Goal: Task Accomplishment & Management: Use online tool/utility

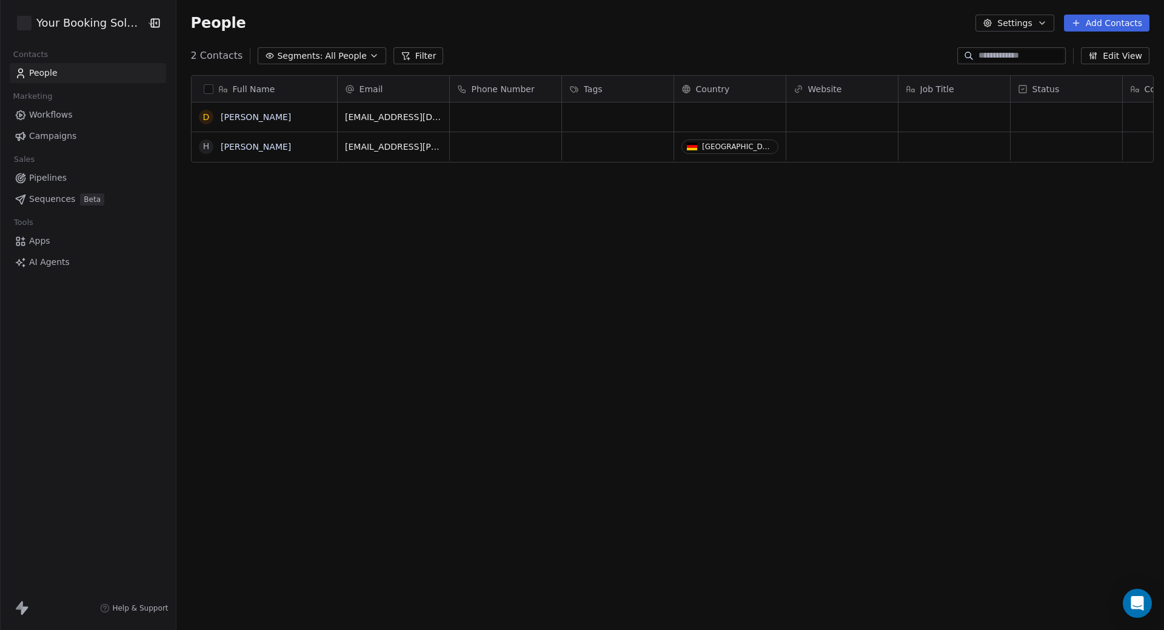
scroll to position [546, 983]
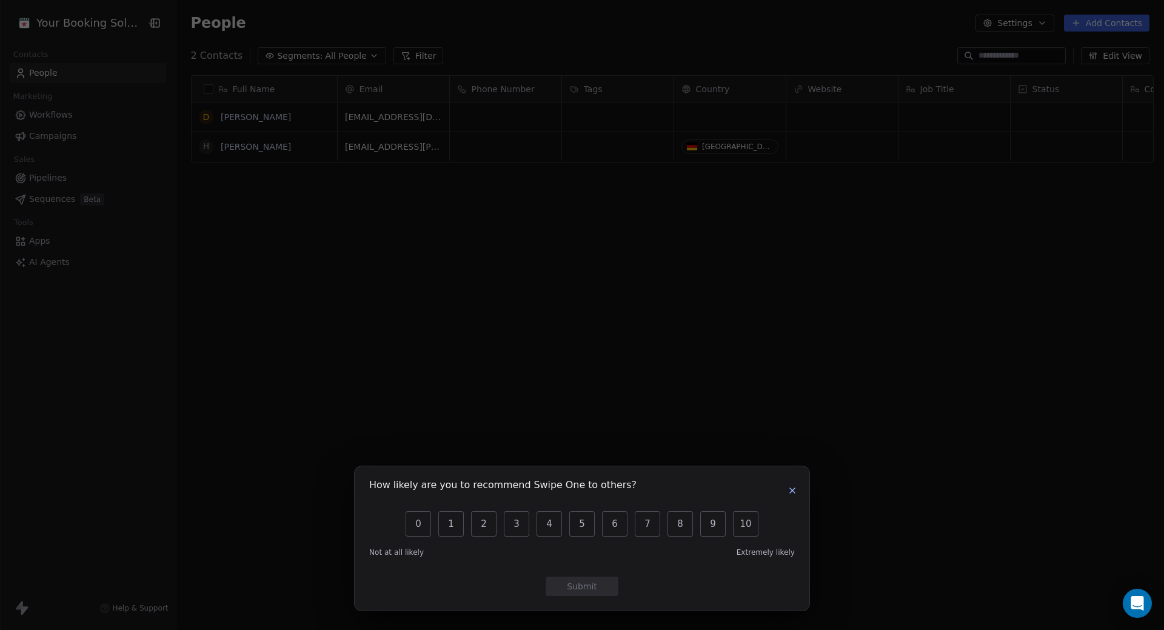
click at [799, 489] on button "button" at bounding box center [792, 490] width 15 height 15
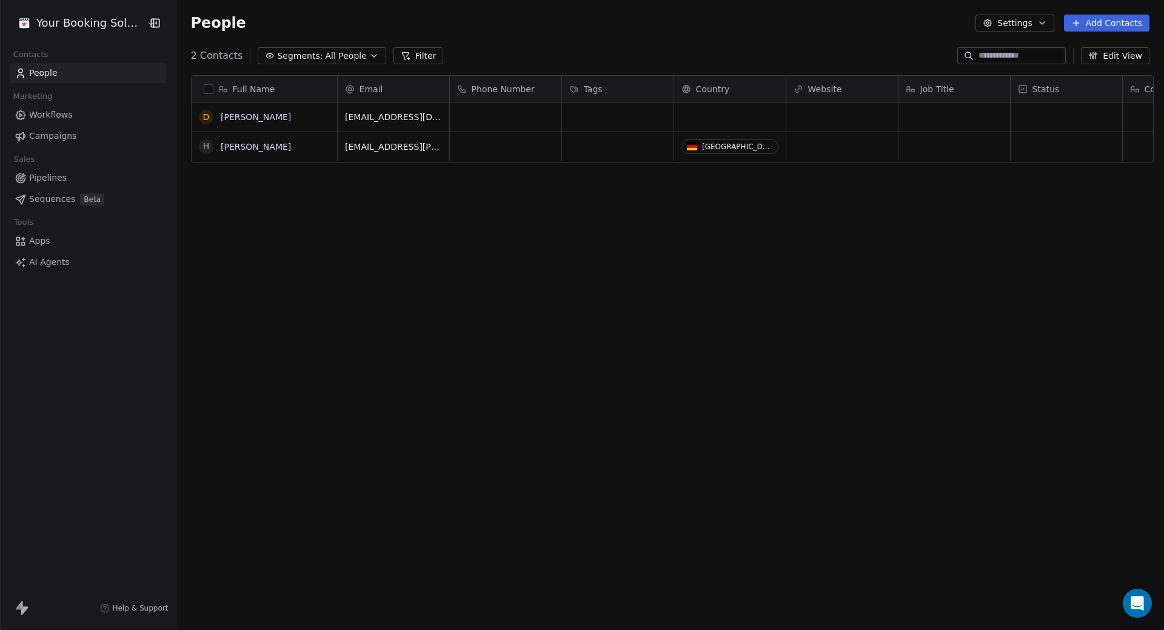
click at [64, 109] on span "Workflows" at bounding box center [51, 114] width 44 height 13
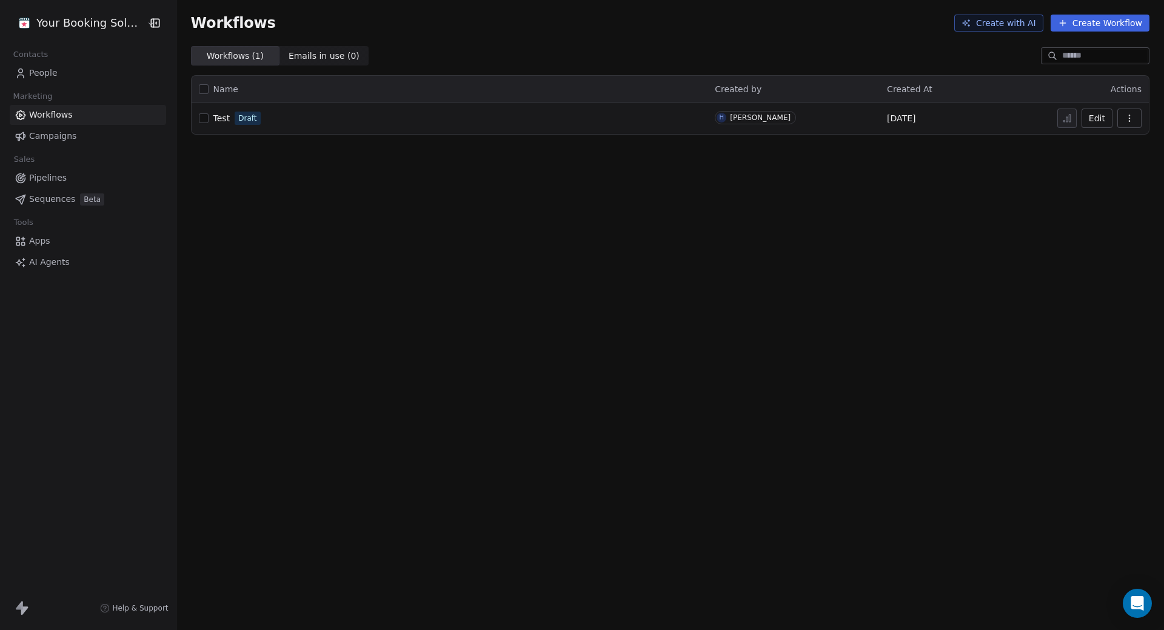
click at [61, 135] on span "Campaigns" at bounding box center [52, 136] width 47 height 13
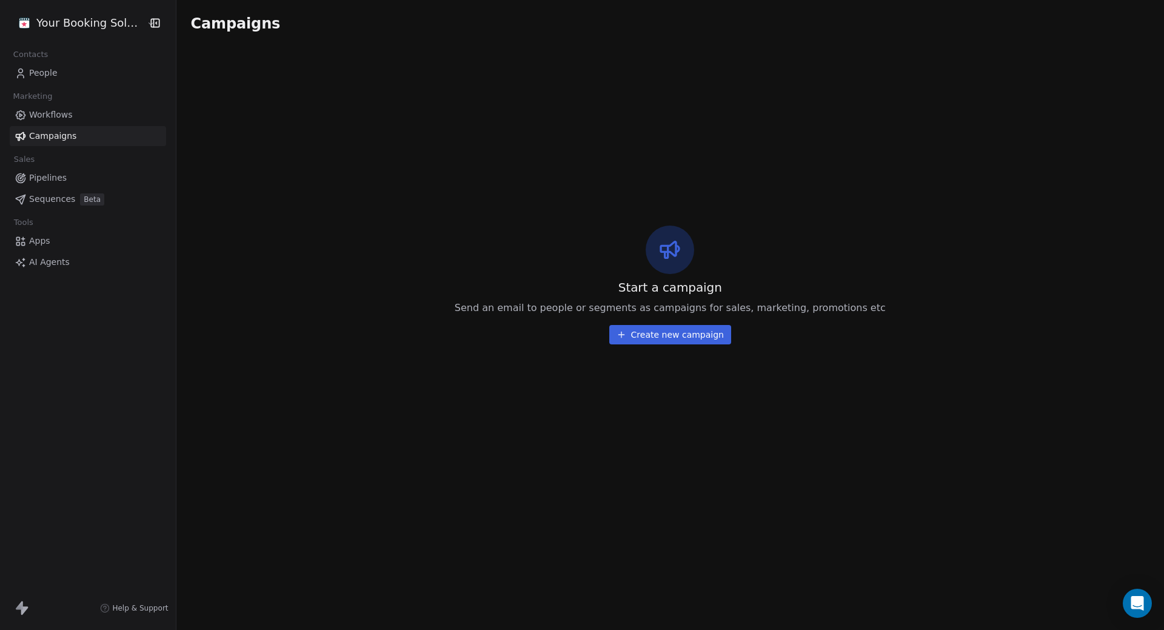
click at [671, 333] on button "Create new campaign" at bounding box center [670, 334] width 122 height 19
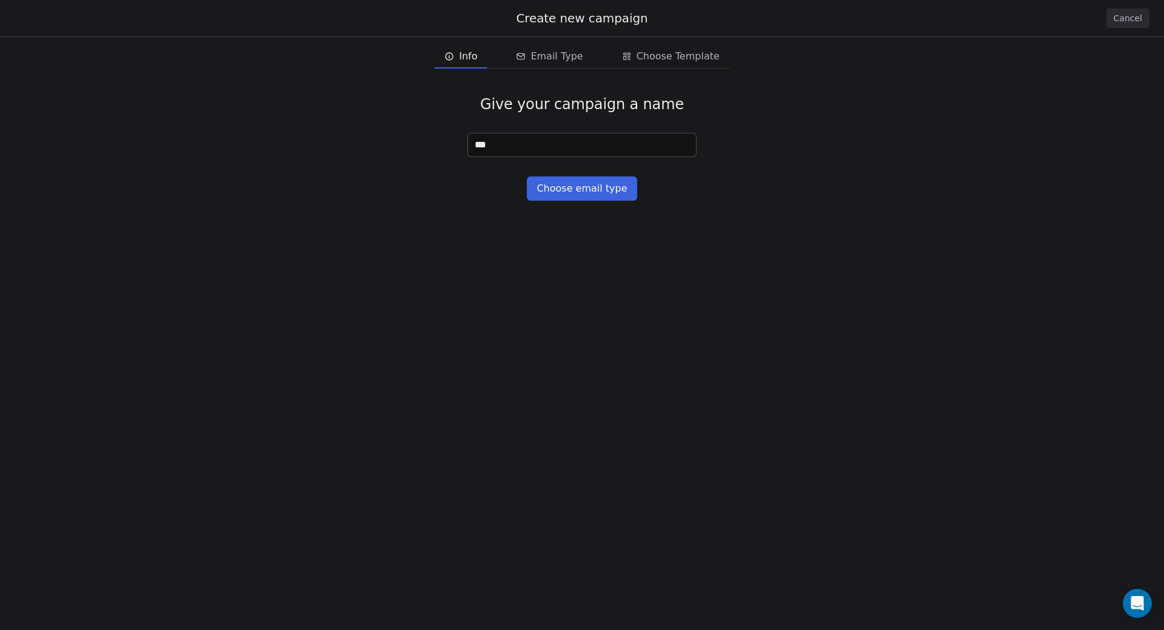
type input "****"
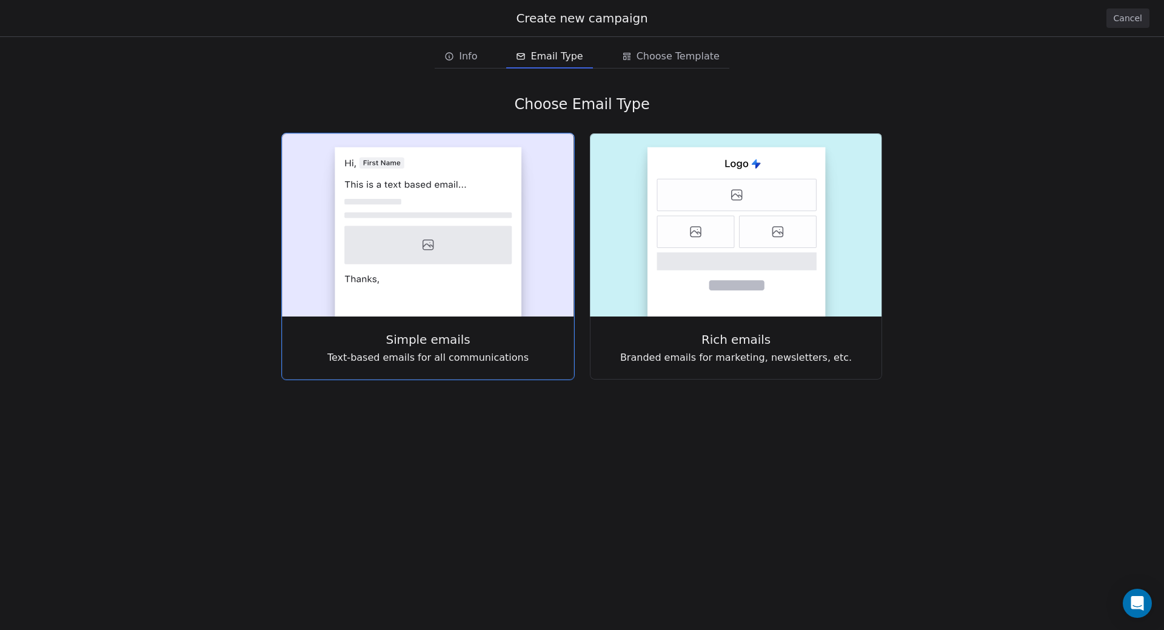
click at [476, 204] on rect at bounding box center [428, 231] width 187 height 169
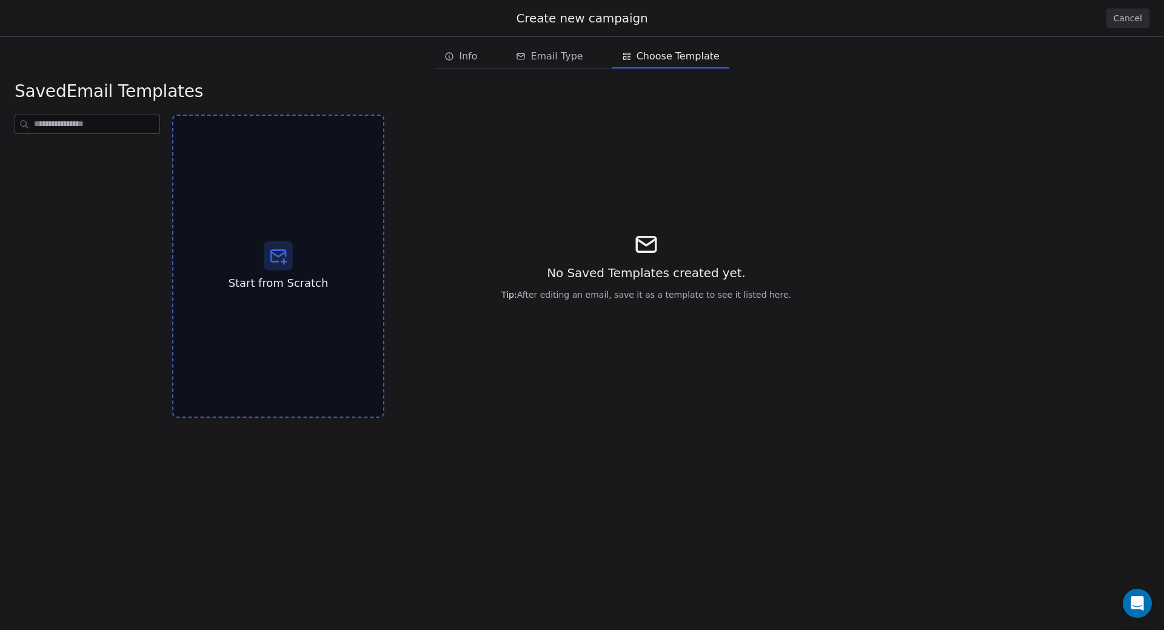
drag, startPoint x: 653, startPoint y: 239, endPoint x: 634, endPoint y: 243, distance: 19.1
click at [653, 240] on icon at bounding box center [645, 244] width 25 height 25
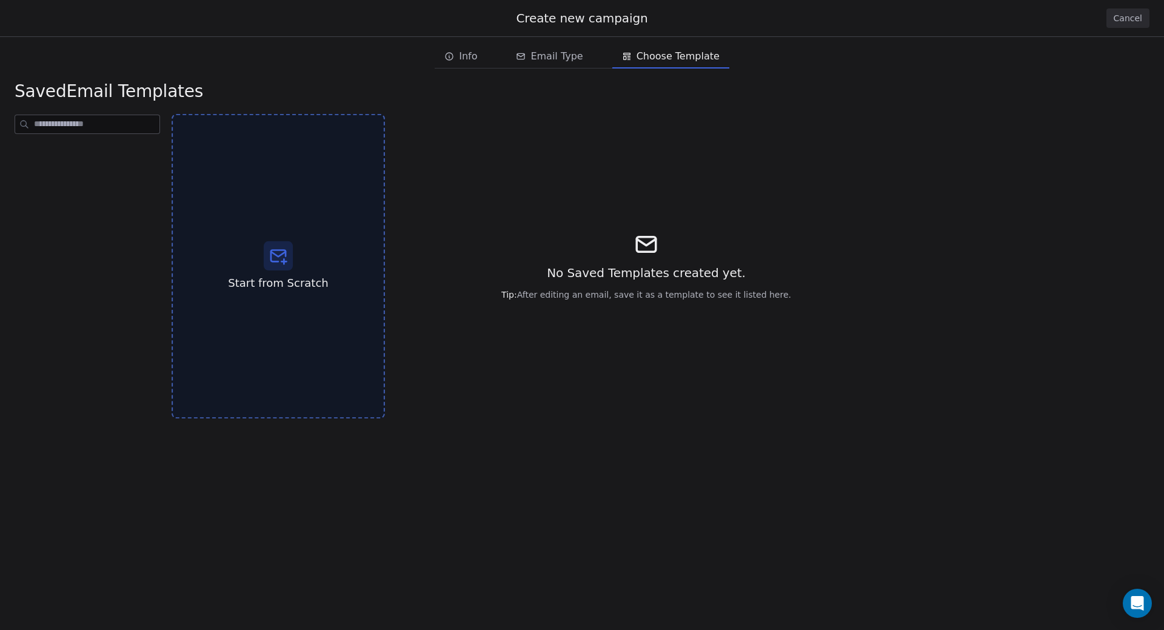
click at [288, 243] on div at bounding box center [278, 255] width 29 height 29
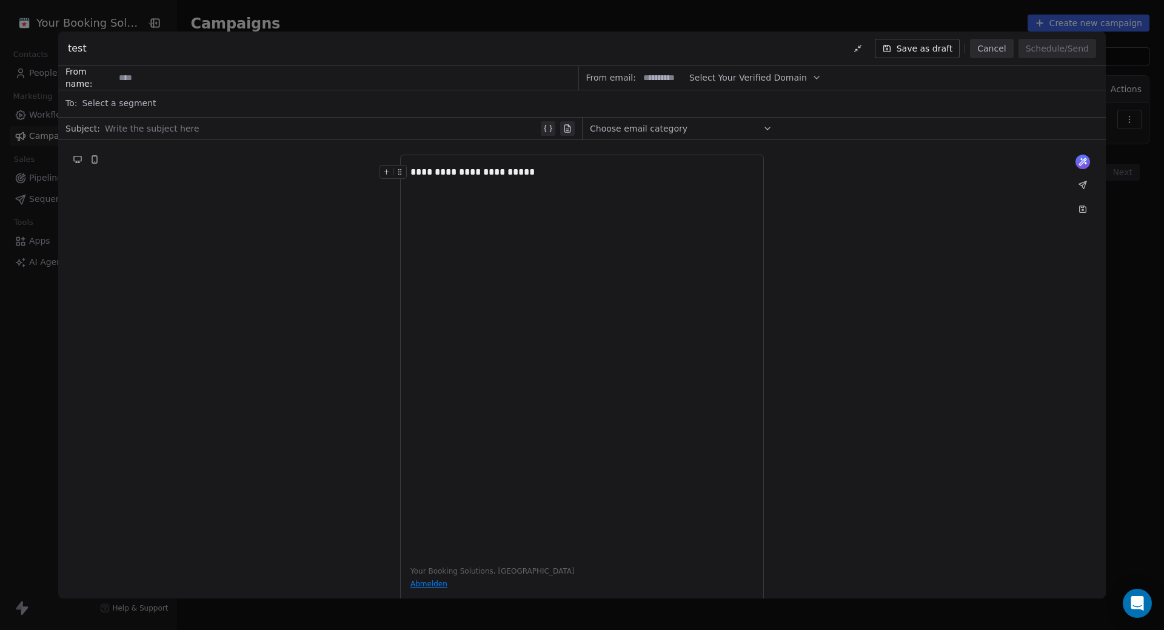
click at [470, 570] on div "**********" at bounding box center [582, 382] width 364 height 455
drag, startPoint x: 509, startPoint y: 568, endPoint x: 529, endPoint y: 564, distance: 19.7
click at [510, 568] on div "**********" at bounding box center [582, 382] width 364 height 455
click at [535, 168] on div "**********" at bounding box center [581, 172] width 343 height 15
drag, startPoint x: 523, startPoint y: 558, endPoint x: 566, endPoint y: 544, distance: 44.7
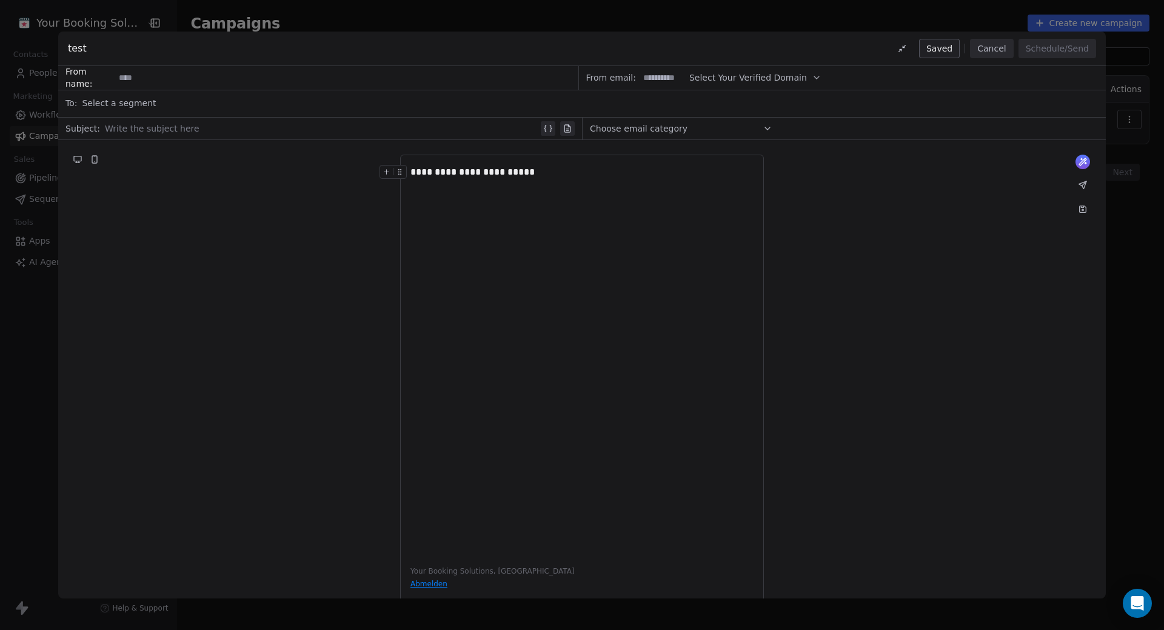
click at [523, 559] on div "**********" at bounding box center [582, 382] width 364 height 455
click at [767, 79] on span "Select Your Verified Domain" at bounding box center [748, 78] width 118 height 13
click at [789, 73] on span "Select Your Verified Domain" at bounding box center [748, 78] width 118 height 13
drag, startPoint x: 766, startPoint y: 33, endPoint x: 648, endPoint y: 28, distance: 118.3
click at [744, 33] on div "test Saved Cancel Schedule/Send" at bounding box center [581, 49] width 1047 height 35
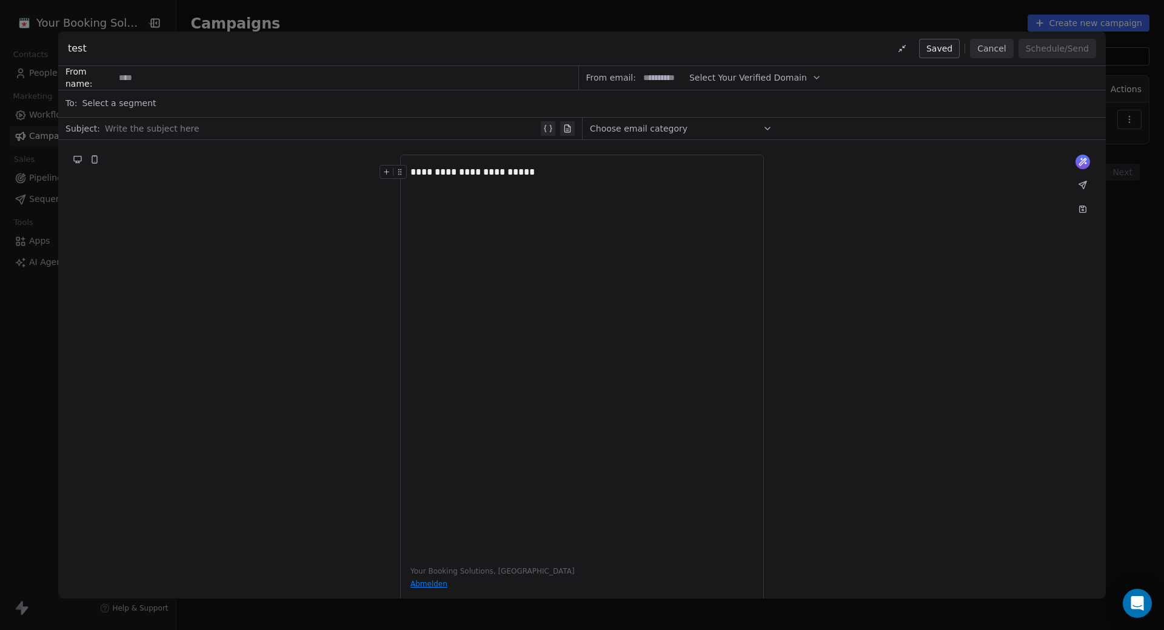
click at [36, 20] on div "**********" at bounding box center [582, 315] width 1164 height 630
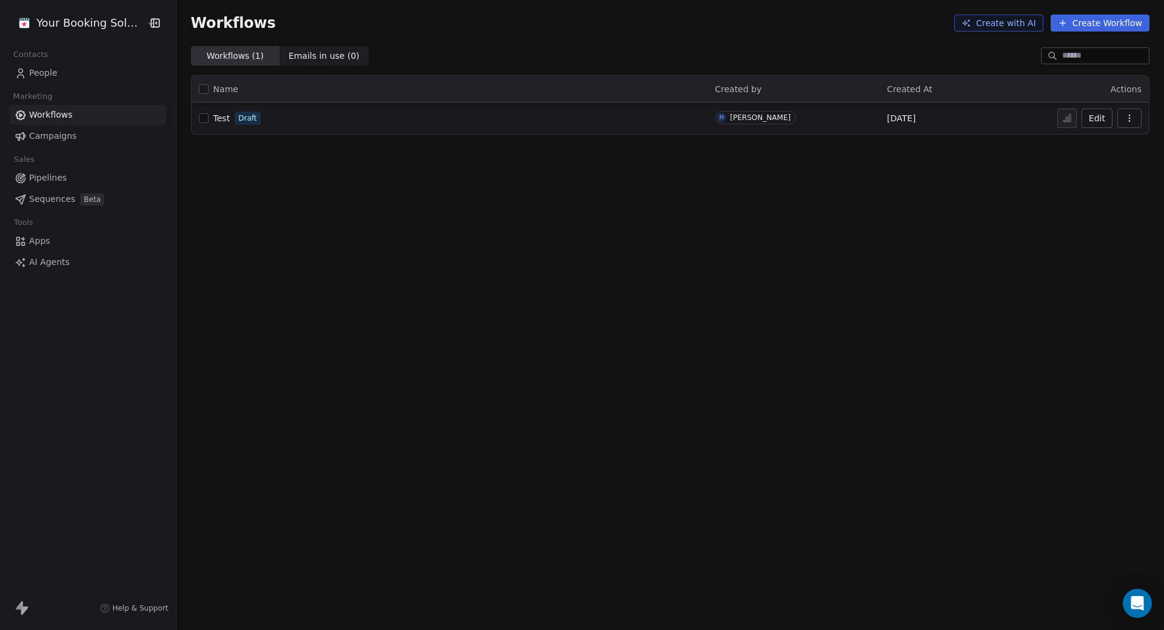
click at [61, 132] on span "Campaigns" at bounding box center [52, 136] width 47 height 13
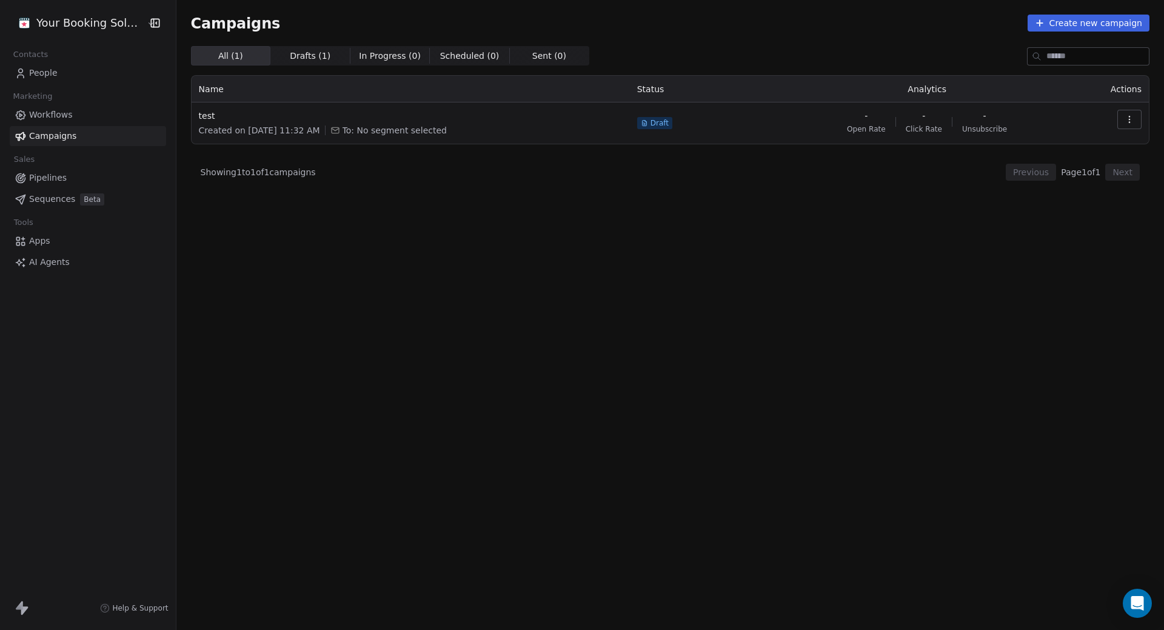
click at [48, 198] on span "Sequences" at bounding box center [52, 199] width 46 height 13
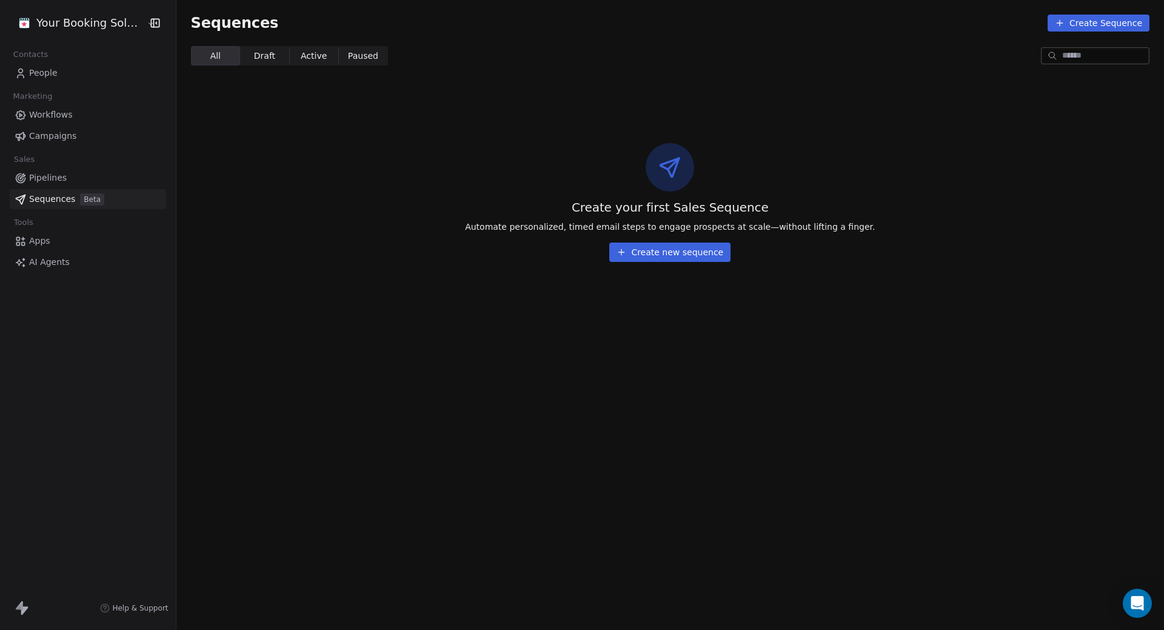
click at [681, 252] on button "Create new sequence" at bounding box center [669, 251] width 121 height 19
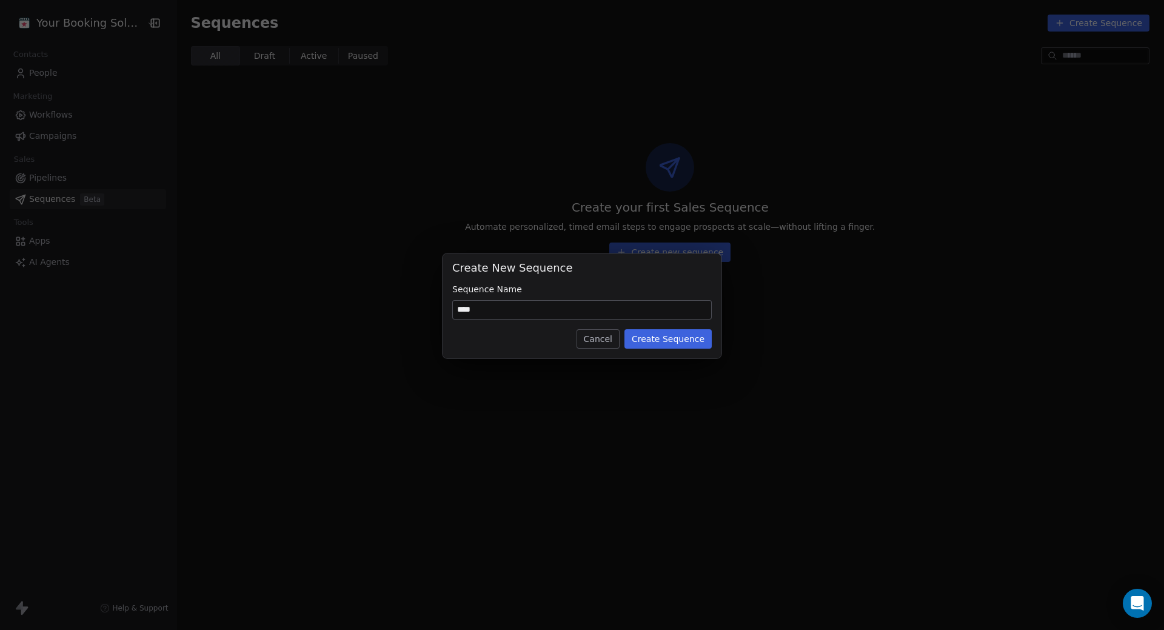
type input "****"
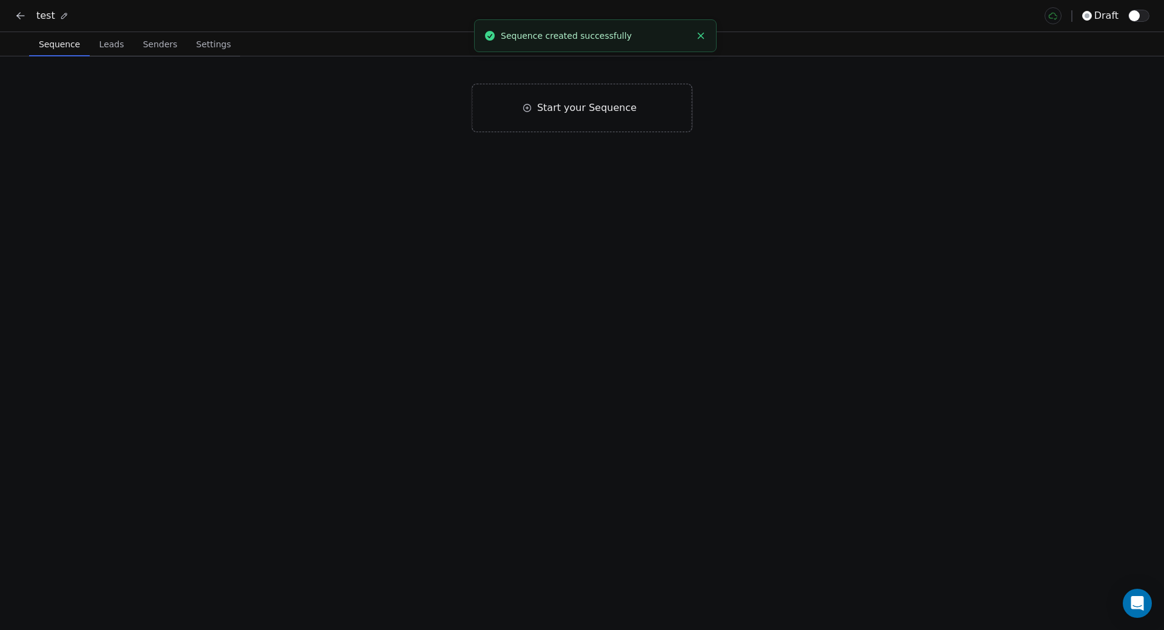
drag, startPoint x: 103, startPoint y: 45, endPoint x: 110, endPoint y: 45, distance: 7.3
click at [104, 45] on span "Leads" at bounding box center [112, 44] width 35 height 17
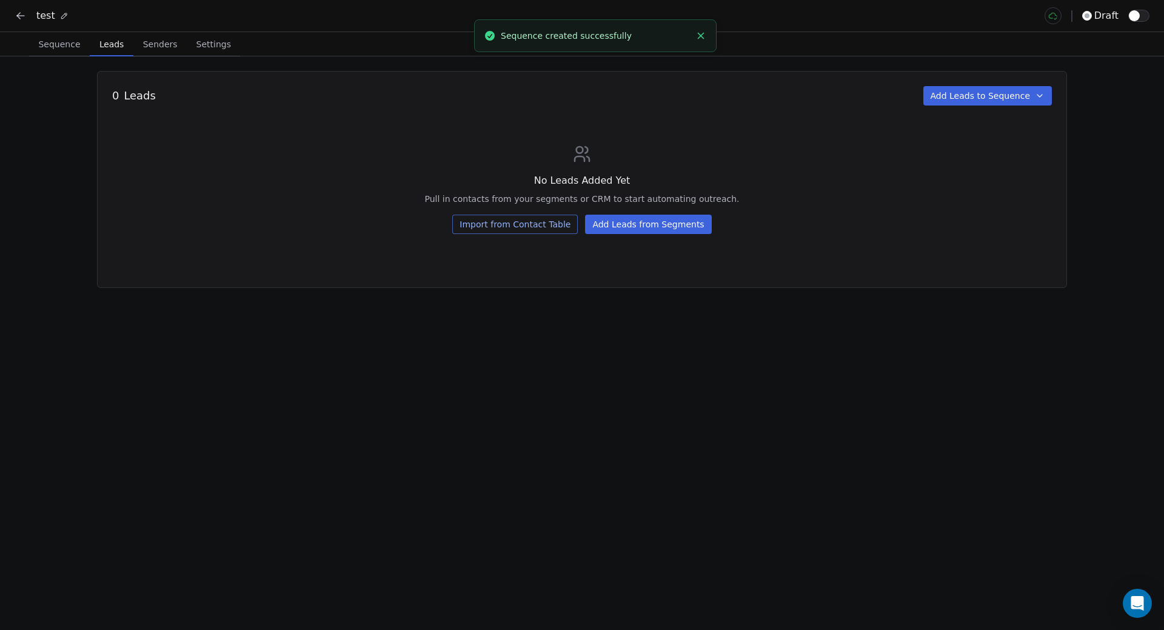
drag, startPoint x: 145, startPoint y: 45, endPoint x: 178, endPoint y: 45, distance: 33.3
click at [145, 45] on span "Senders" at bounding box center [160, 44] width 44 height 17
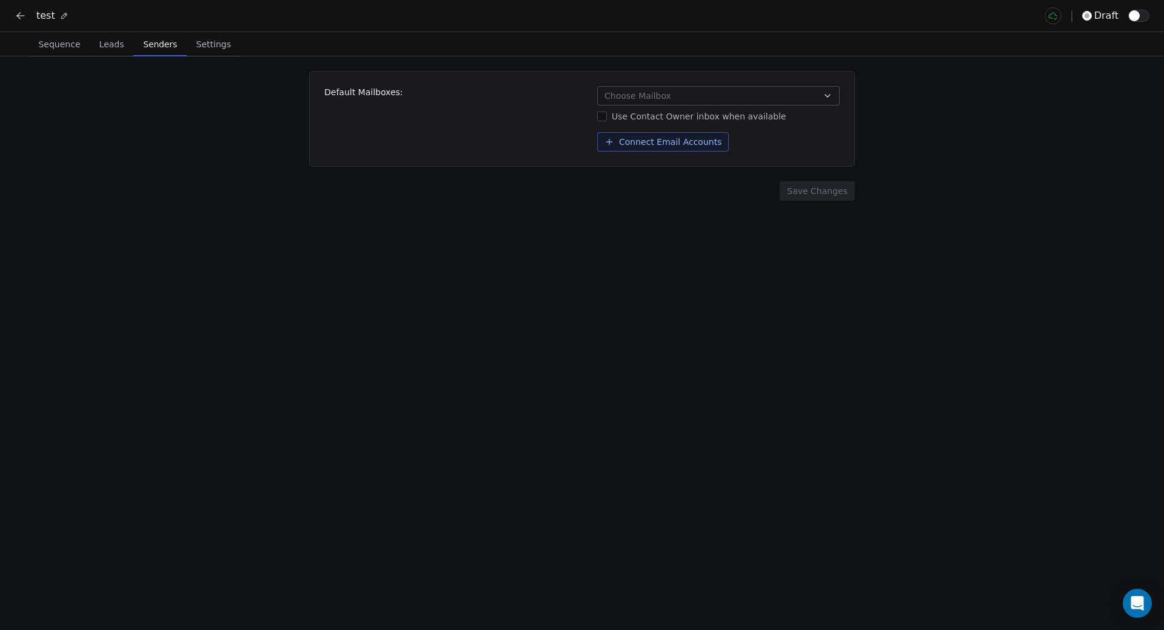
click at [212, 41] on span "Settings" at bounding box center [214, 44] width 44 height 17
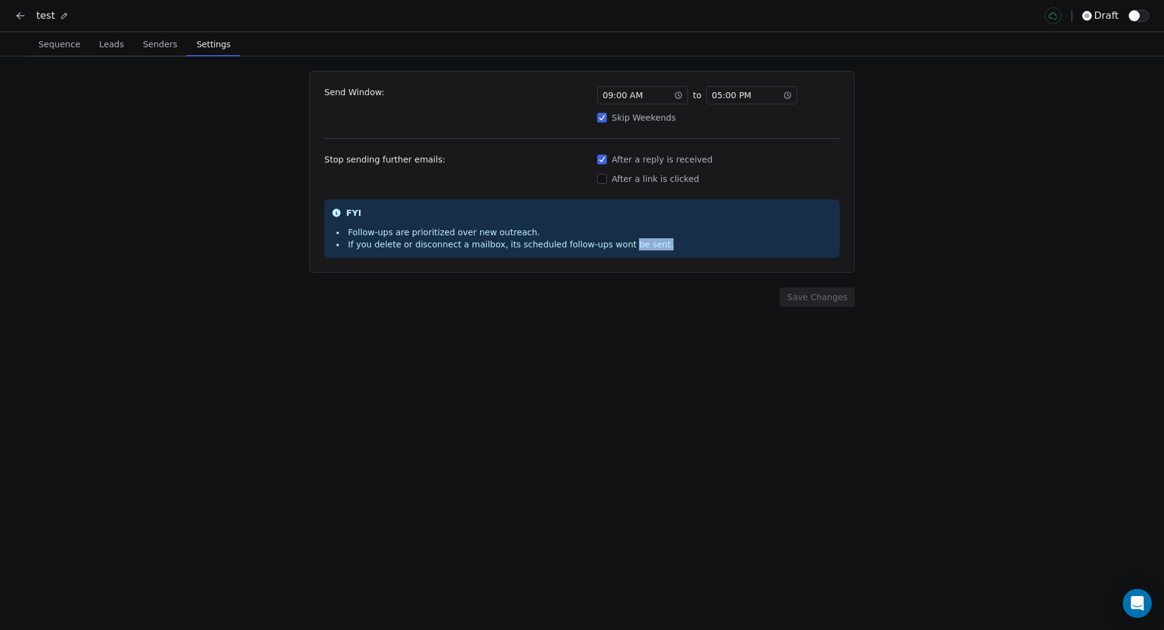
drag, startPoint x: 614, startPoint y: 243, endPoint x: 695, endPoint y: 244, distance: 81.2
click at [651, 251] on div "FYI Follow-ups are prioritized over new outreach. If you delete or disconnect a…" at bounding box center [581, 228] width 515 height 58
drag, startPoint x: 983, startPoint y: 126, endPoint x: 1070, endPoint y: 88, distance: 95.0
click at [984, 126] on div "Send Window: 09 : 00 AM to 05 : 00 PM Skip Weekends Stop sending further emails…" at bounding box center [582, 342] width 1164 height 573
click at [22, 16] on icon at bounding box center [20, 16] width 7 height 0
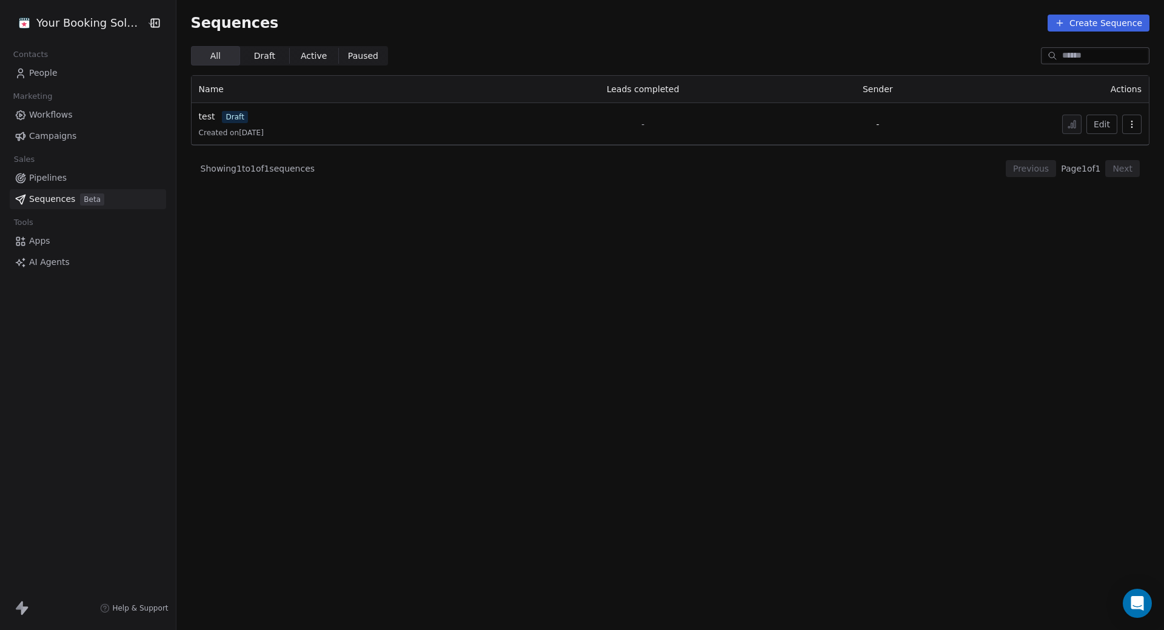
click at [495, 281] on section "Sequences Create Sequence All All Draft Draft Active Active Paused Paused Name …" at bounding box center [669, 315] width 987 height 630
